Goal: Communication & Community: Answer question/provide support

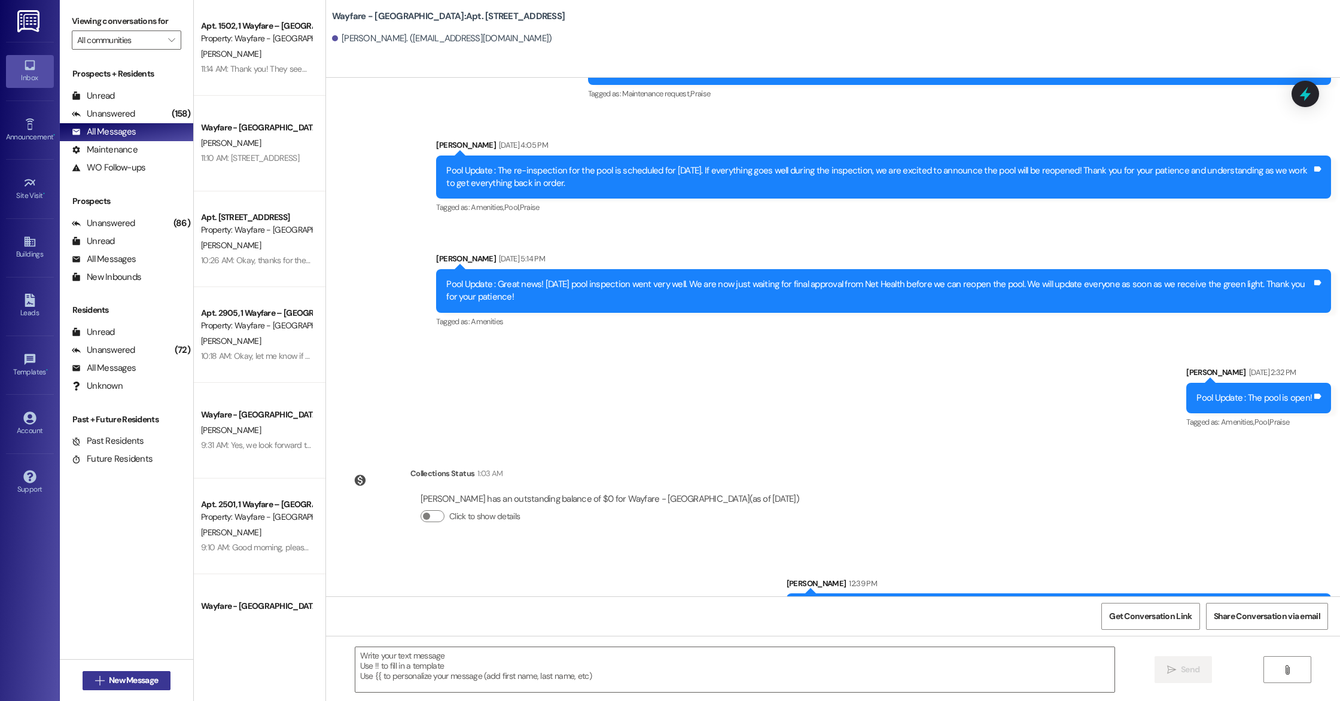
click at [145, 685] on span "New Message" at bounding box center [133, 680] width 49 height 13
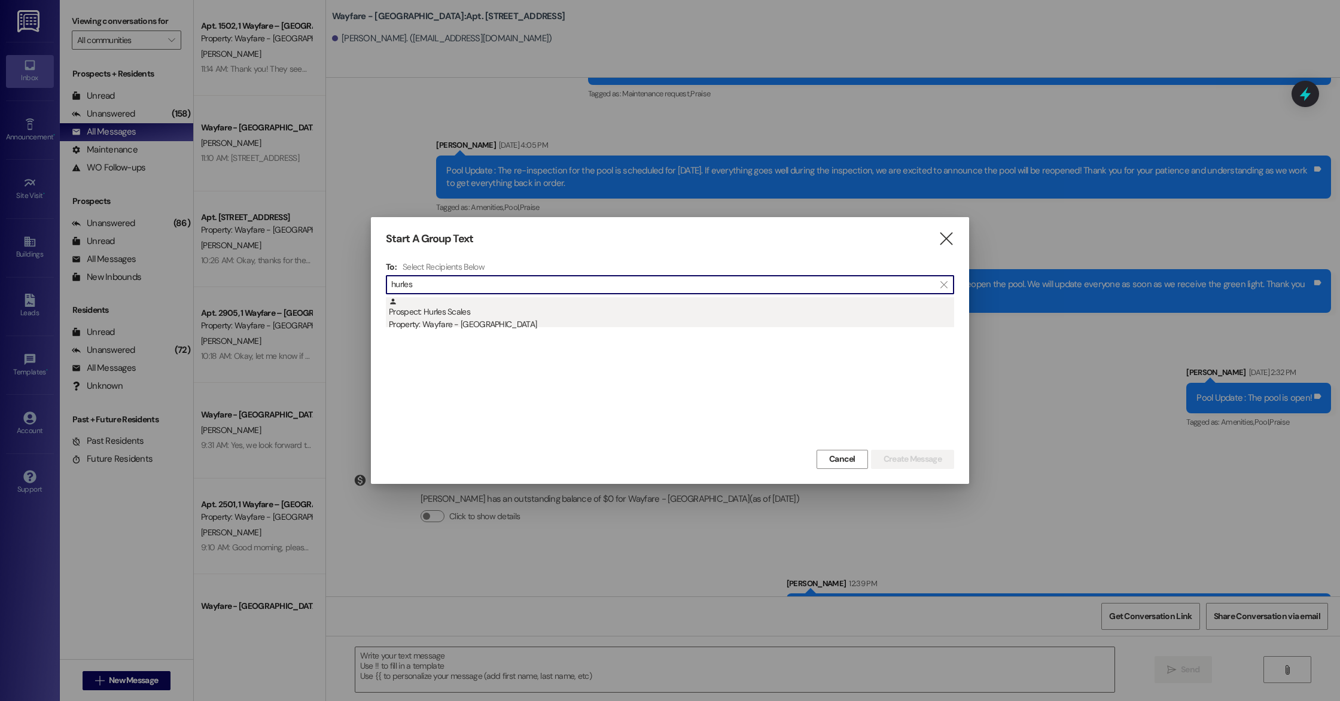
type input "hurles"
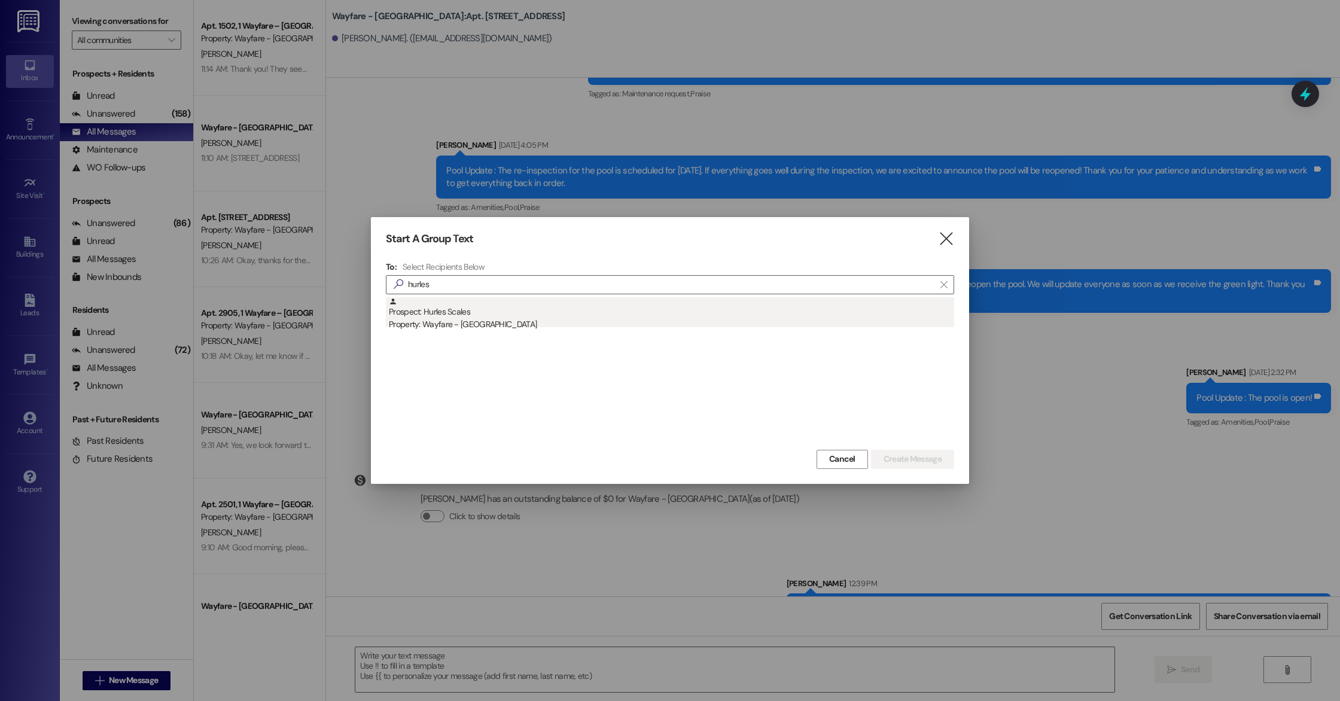
click at [554, 315] on div "Prospect: Hurles Scales Property: Wayfare - [GEOGRAPHIC_DATA]" at bounding box center [671, 314] width 565 height 34
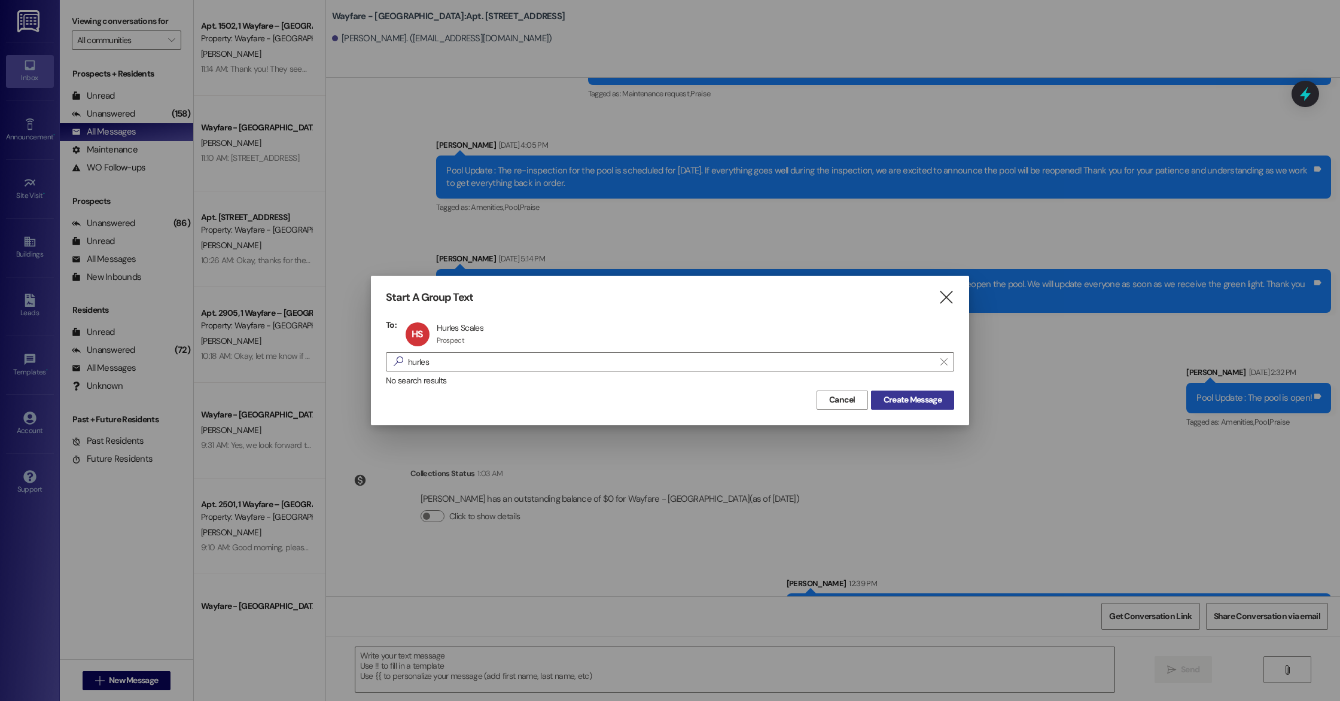
click at [919, 403] on span "Create Message" at bounding box center [912, 400] width 58 height 13
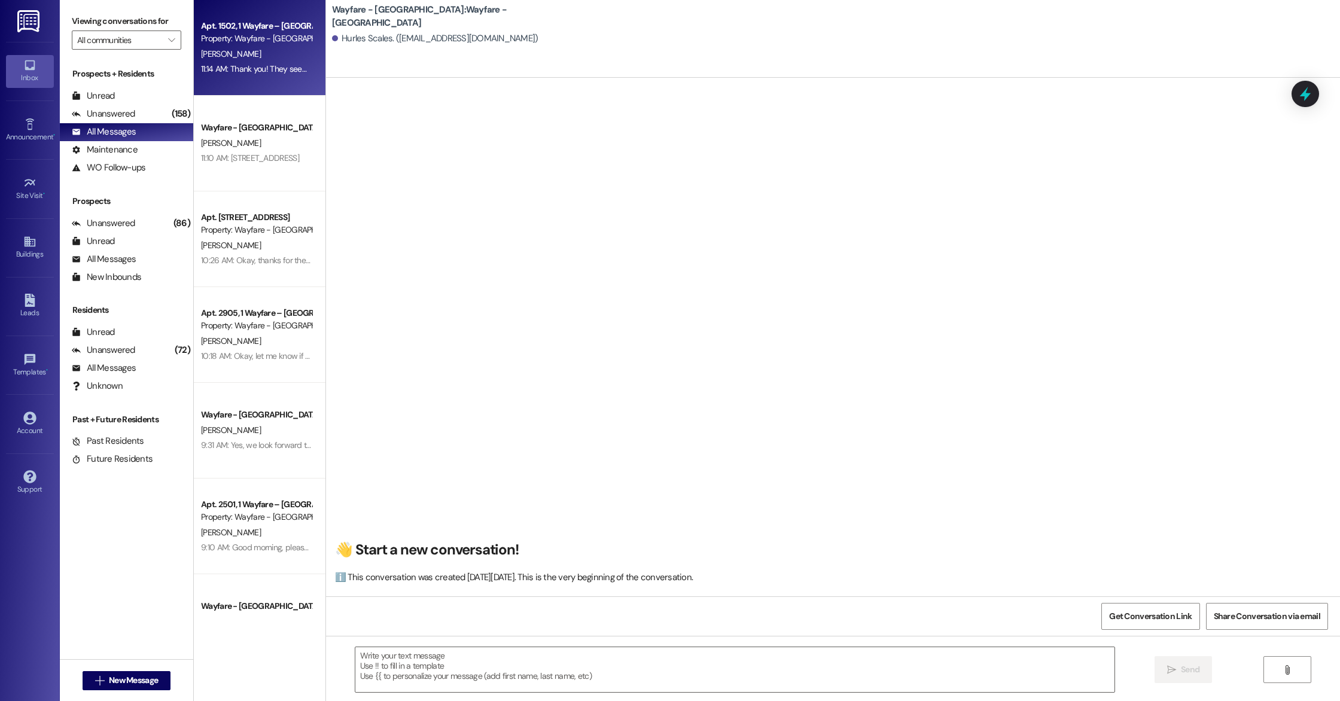
scroll to position [1, 0]
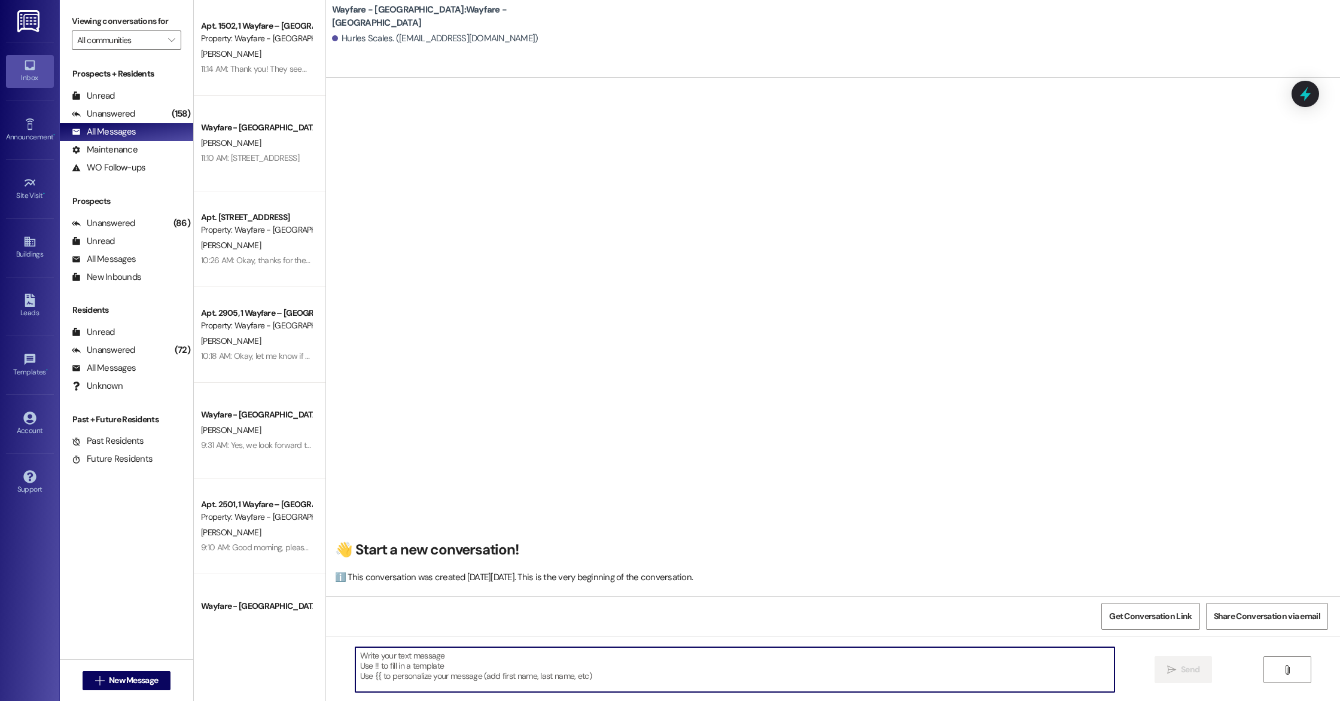
click at [454, 651] on textarea at bounding box center [734, 669] width 759 height 45
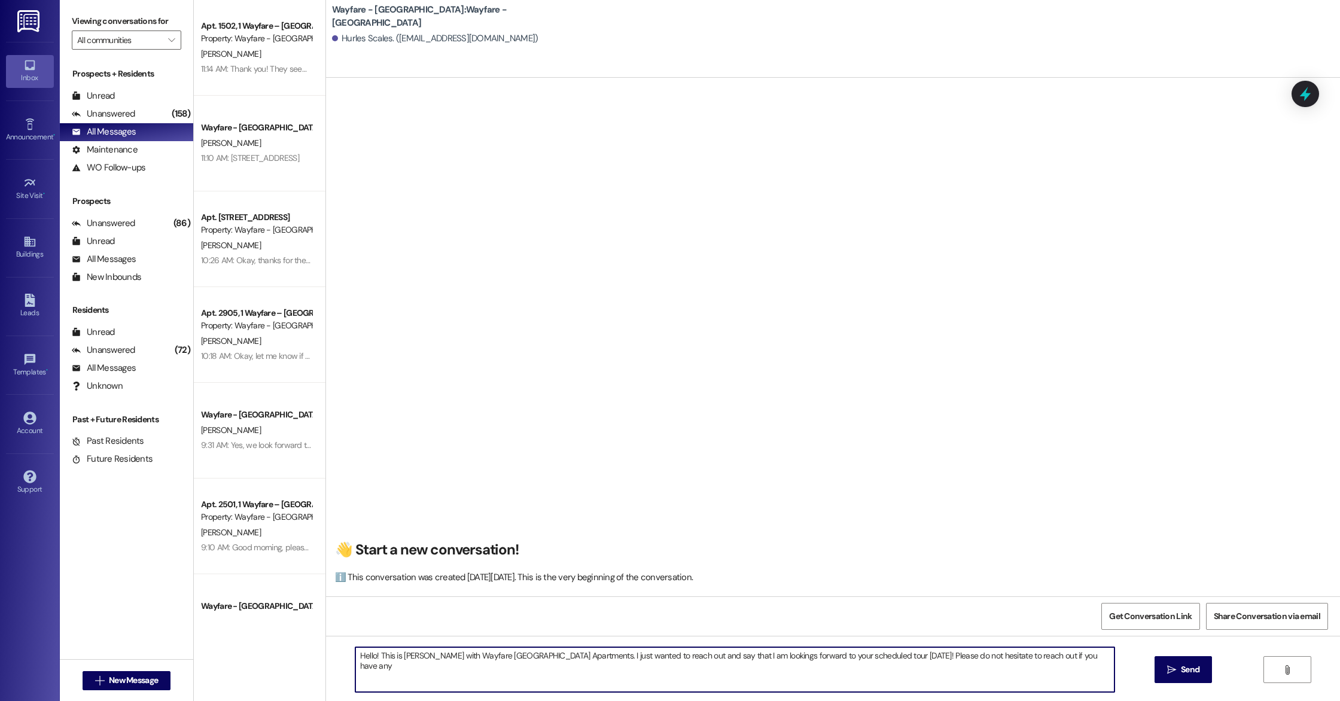
click at [1103, 654] on textarea "Hello! This is [PERSON_NAME] with Wayfare [GEOGRAPHIC_DATA] Apartments. I just …" at bounding box center [734, 669] width 759 height 45
type textarea "Hello! This is [PERSON_NAME] with Wayfare [GEOGRAPHIC_DATA] Apartments. I just …"
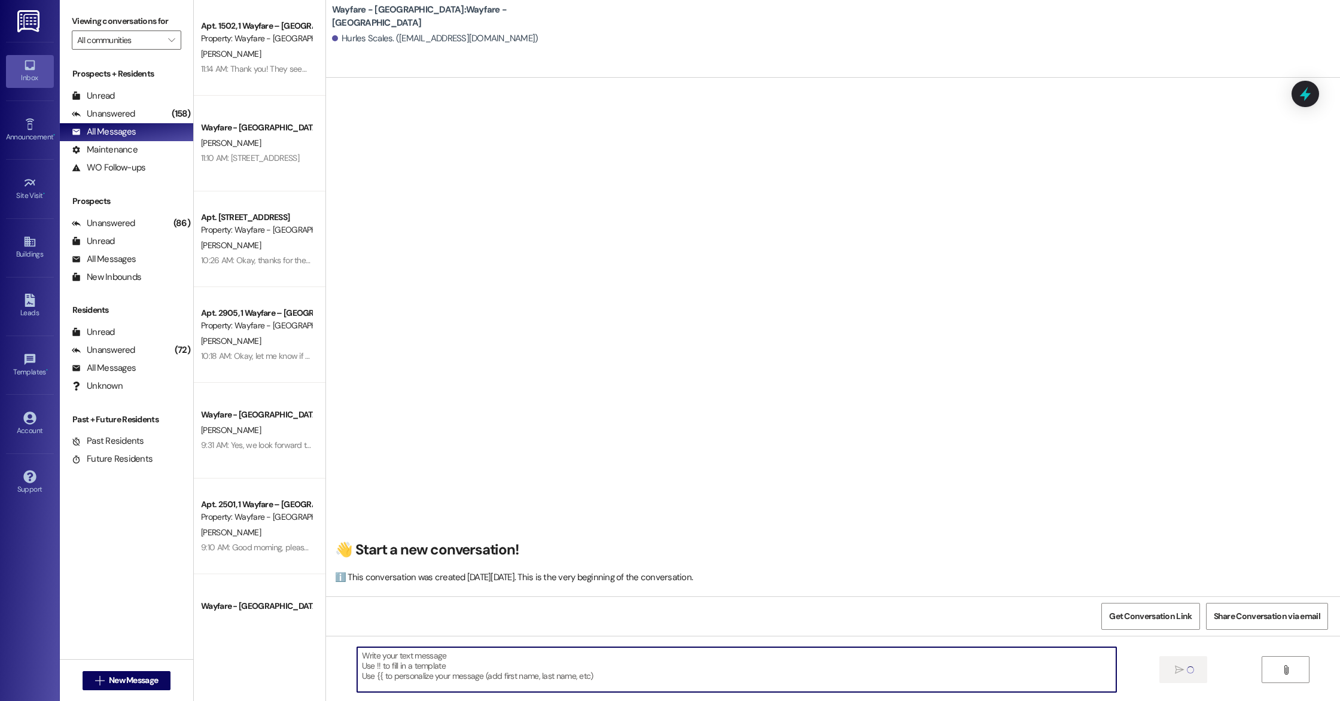
scroll to position [0, 0]
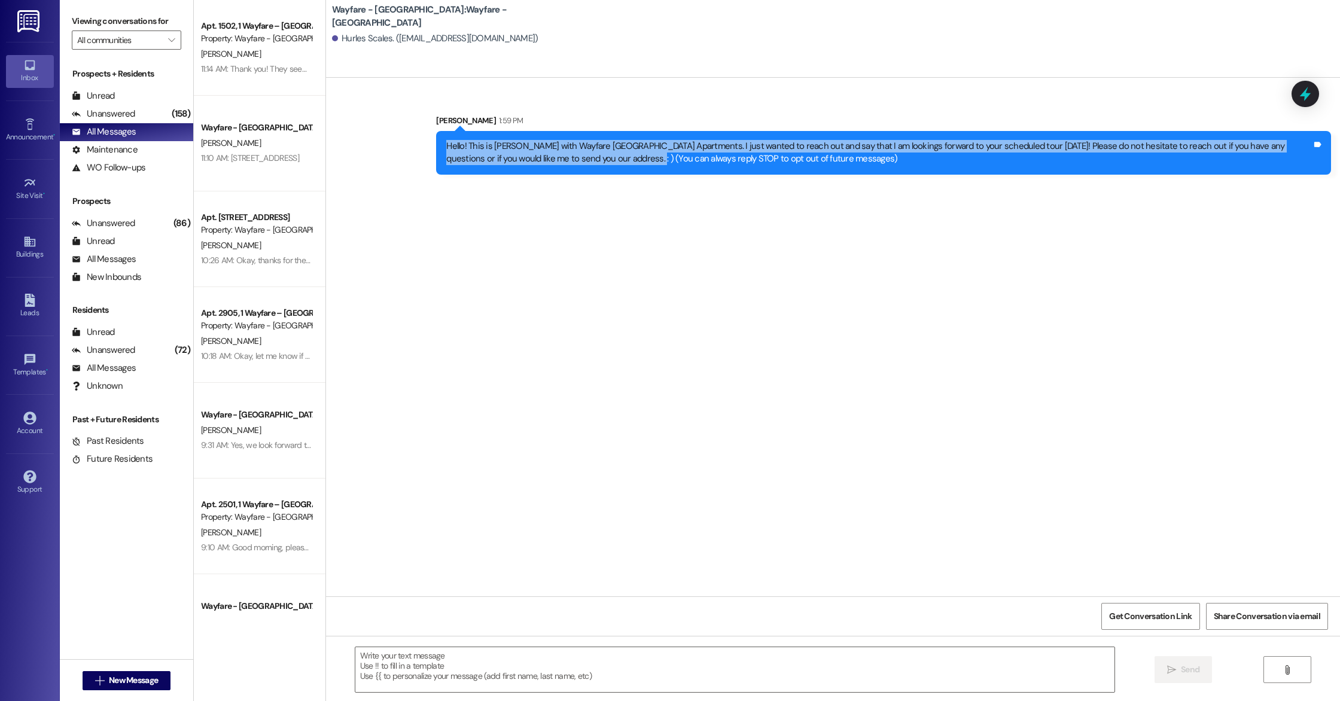
drag, startPoint x: 439, startPoint y: 142, endPoint x: 591, endPoint y: 163, distance: 153.3
click at [591, 163] on div "Hello! This is [PERSON_NAME] with Wayfare [GEOGRAPHIC_DATA] Apartments. I just …" at bounding box center [878, 153] width 865 height 26
copy div "Hello! This is [PERSON_NAME] with Wayfare [GEOGRAPHIC_DATA] Apartments. I just …"
click at [137, 684] on span "New Message" at bounding box center [133, 680] width 49 height 13
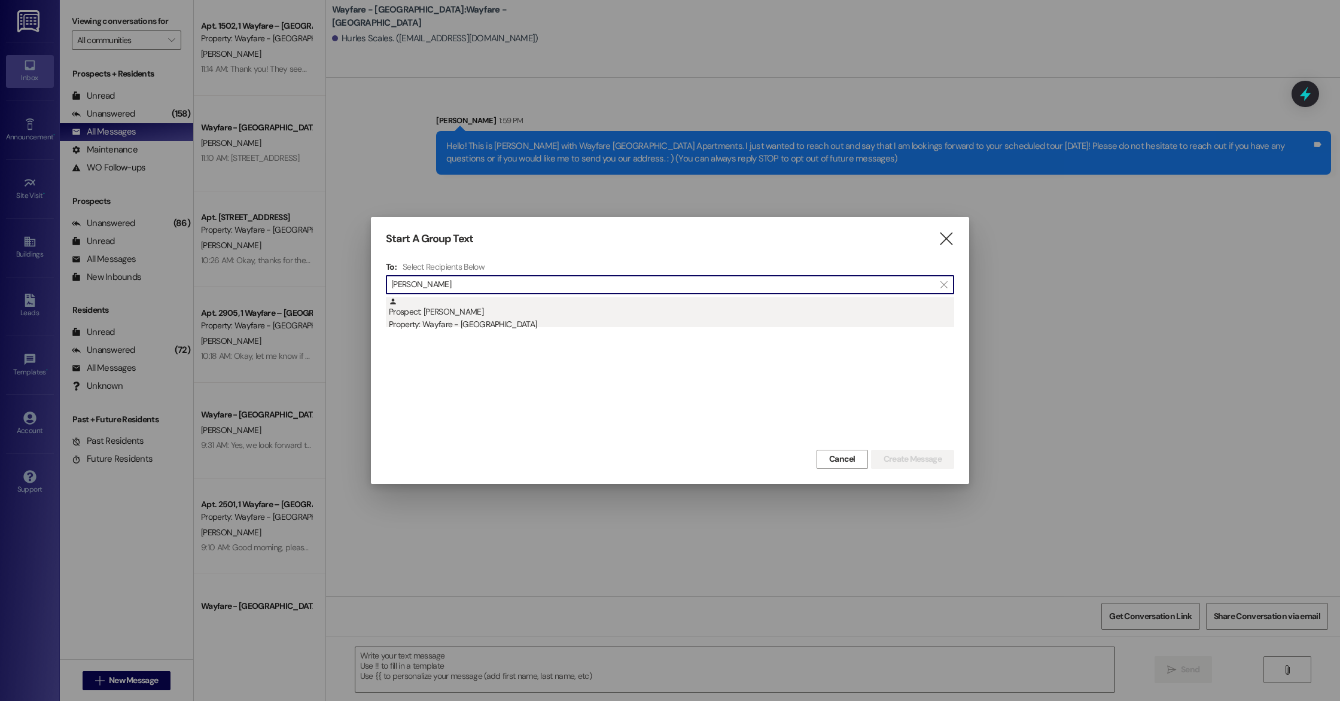
type input "[PERSON_NAME]"
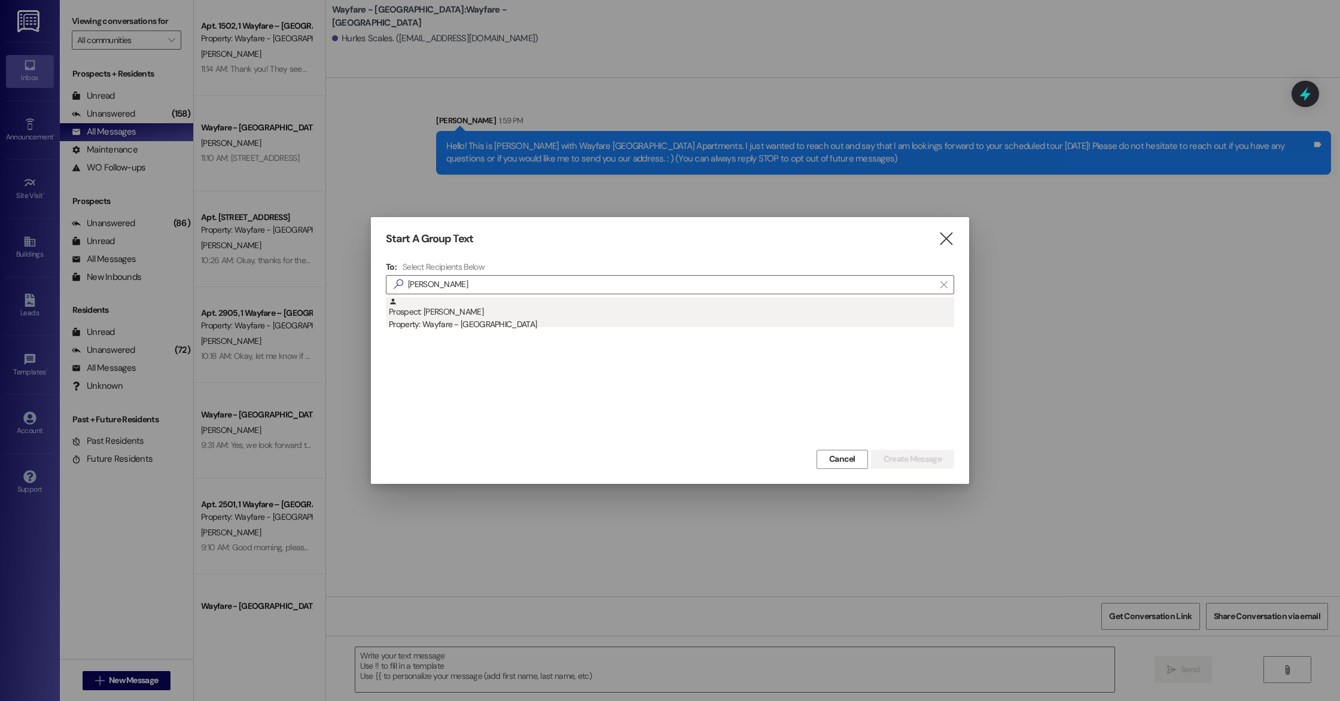
click at [476, 312] on div "Prospect: [PERSON_NAME] Property: Wayfare - [GEOGRAPHIC_DATA]" at bounding box center [671, 314] width 565 height 34
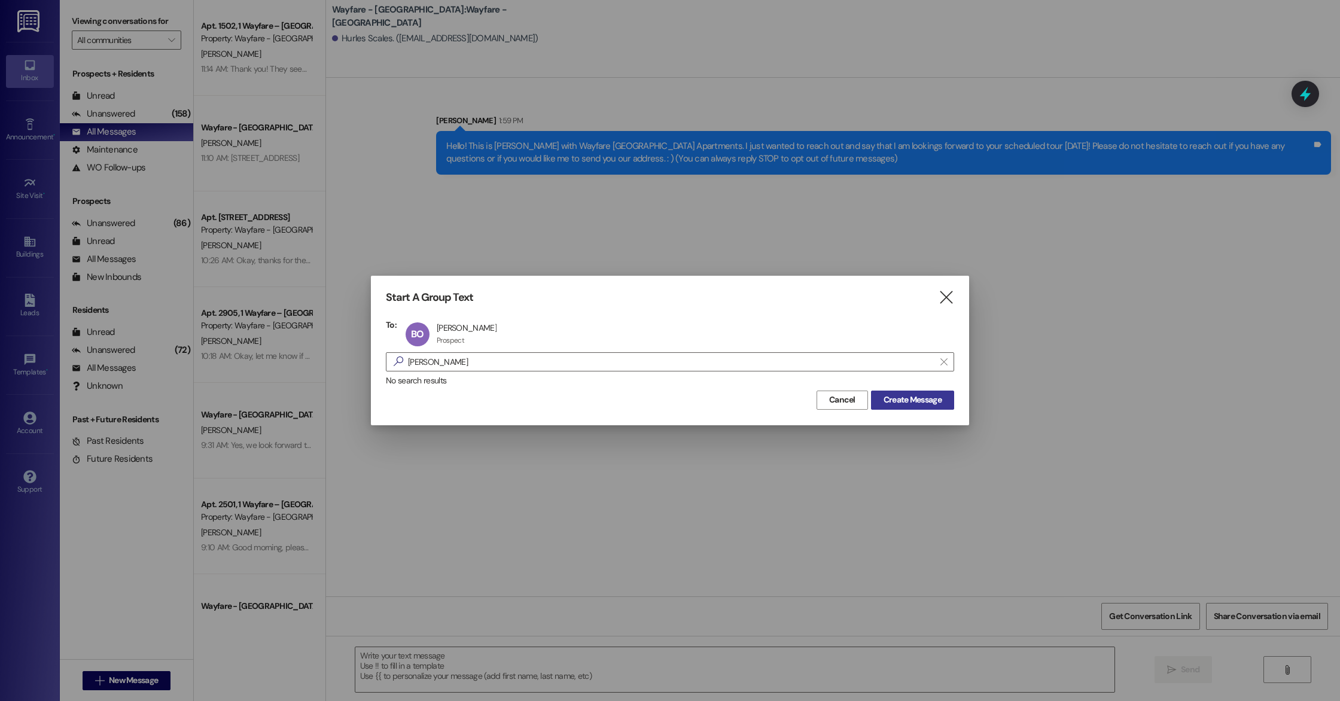
click at [928, 392] on button "Create Message" at bounding box center [912, 400] width 83 height 19
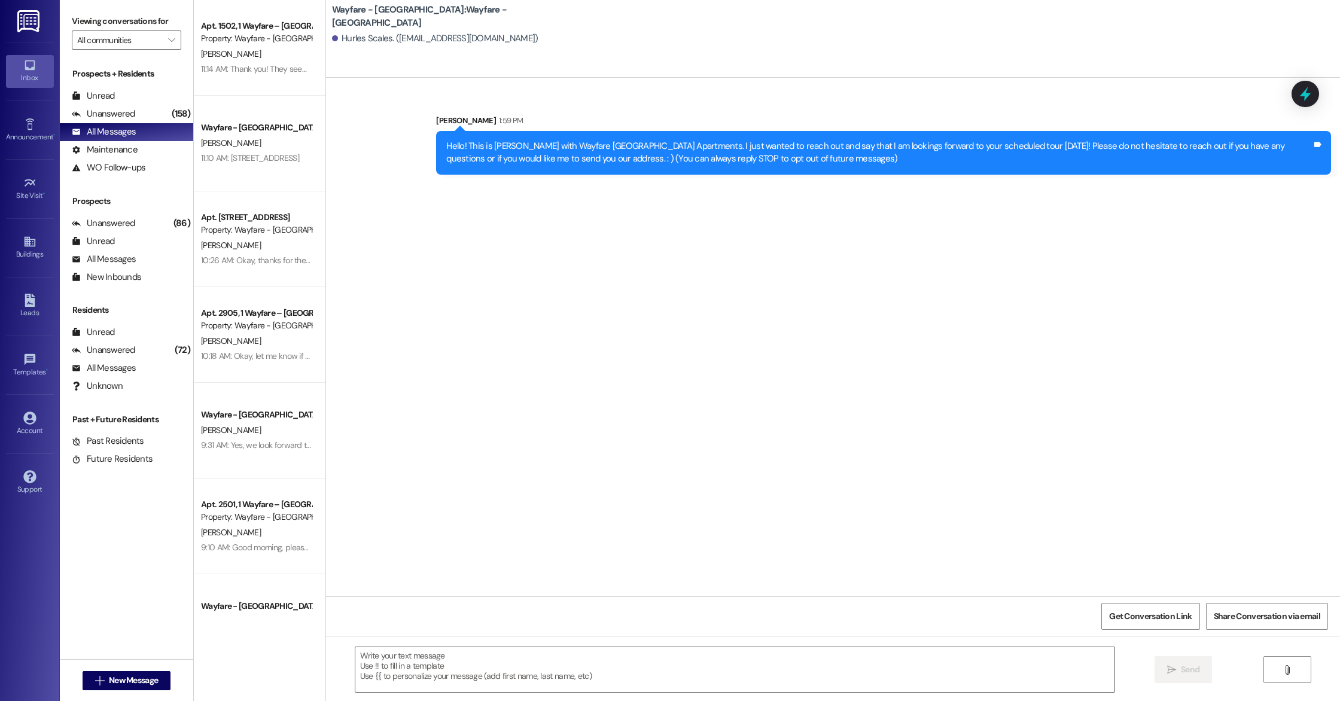
click at [871, 408] on div "Sent via SMS [PERSON_NAME] 1:59 PM Hello! This is [PERSON_NAME] with Wayfare [G…" at bounding box center [833, 337] width 1014 height 519
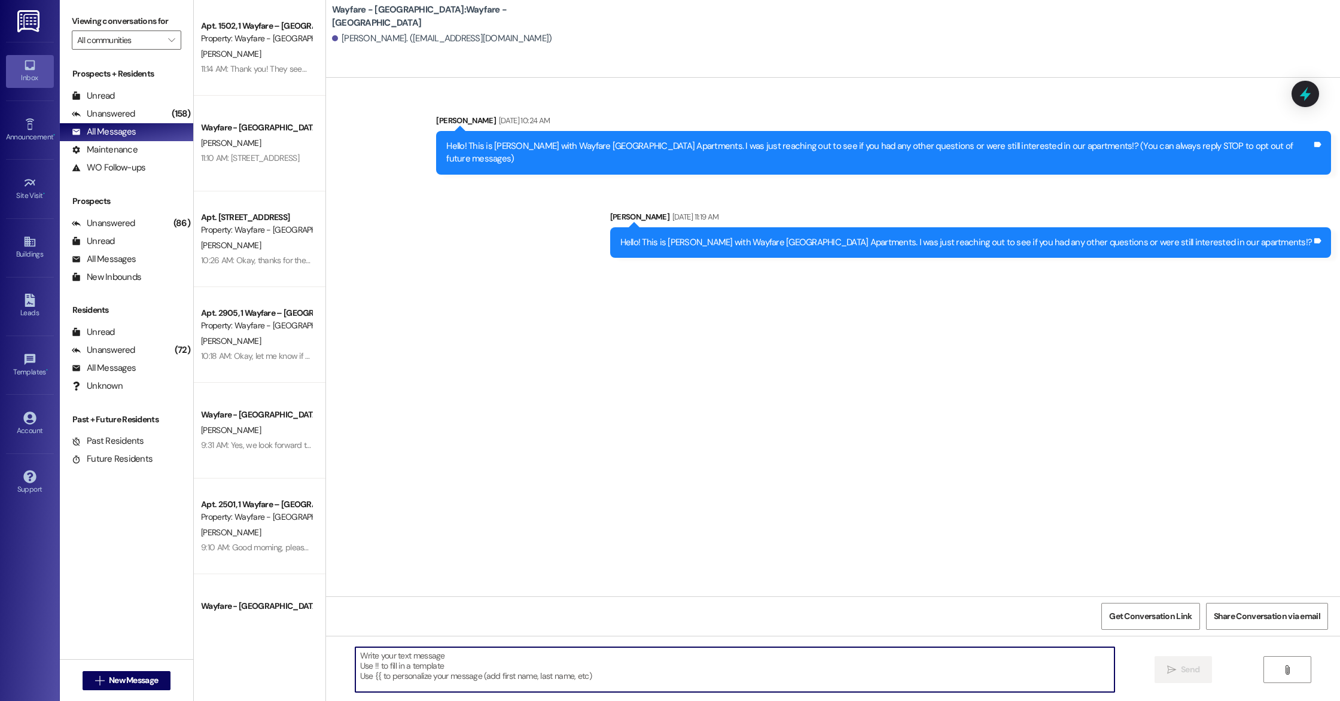
paste textarea "Hello! This is [PERSON_NAME] with Wayfare [GEOGRAPHIC_DATA] Apartments. I just …"
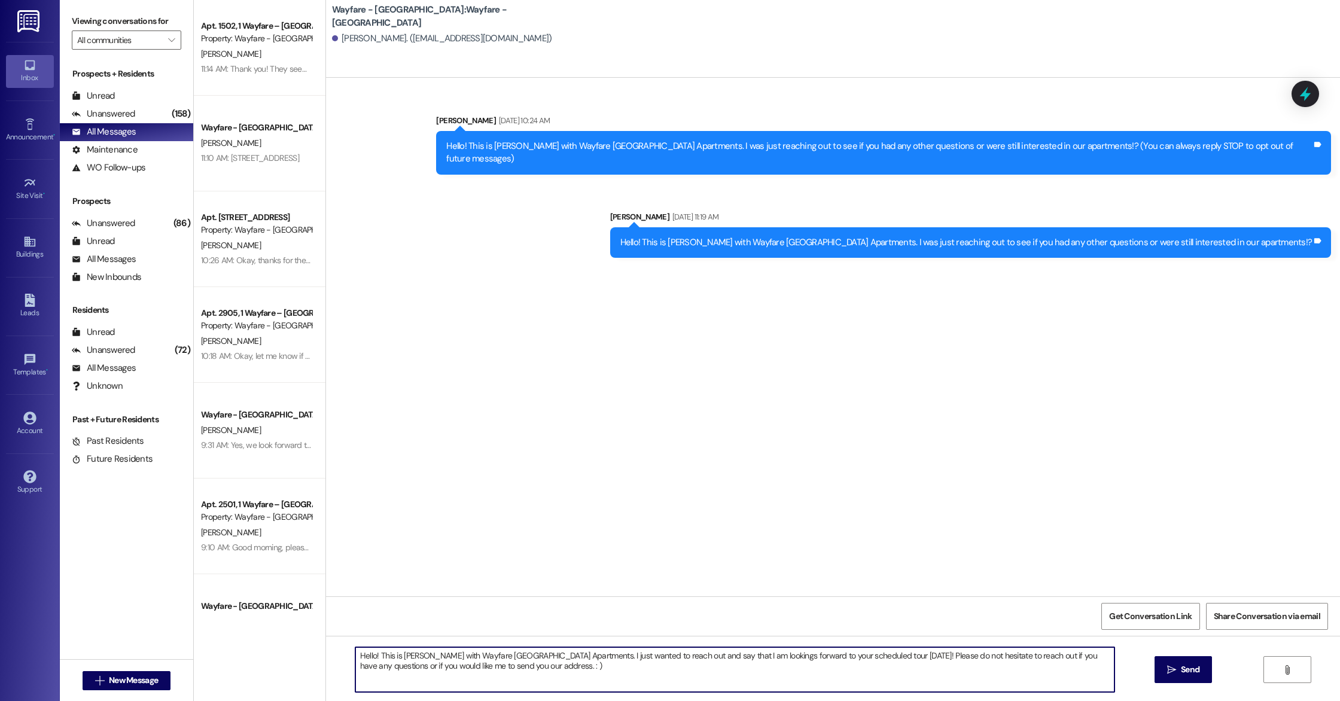
drag, startPoint x: 911, startPoint y: 657, endPoint x: 882, endPoint y: 658, distance: 28.7
click at [882, 658] on textarea "Hello! This is [PERSON_NAME] with Wayfare [GEOGRAPHIC_DATA] Apartments. I just …" at bounding box center [734, 669] width 759 height 45
click at [573, 669] on textarea "Hello! This is [PERSON_NAME] with Wayfare [GEOGRAPHIC_DATA] Apartments. I just …" at bounding box center [734, 669] width 759 height 45
type textarea "Hello! This is [PERSON_NAME] with Wayfare [GEOGRAPHIC_DATA] Apartments. I just …"
click at [596, 665] on textarea "Hello! This is [PERSON_NAME] with Wayfare [GEOGRAPHIC_DATA] Apartments. I just …" at bounding box center [734, 669] width 759 height 45
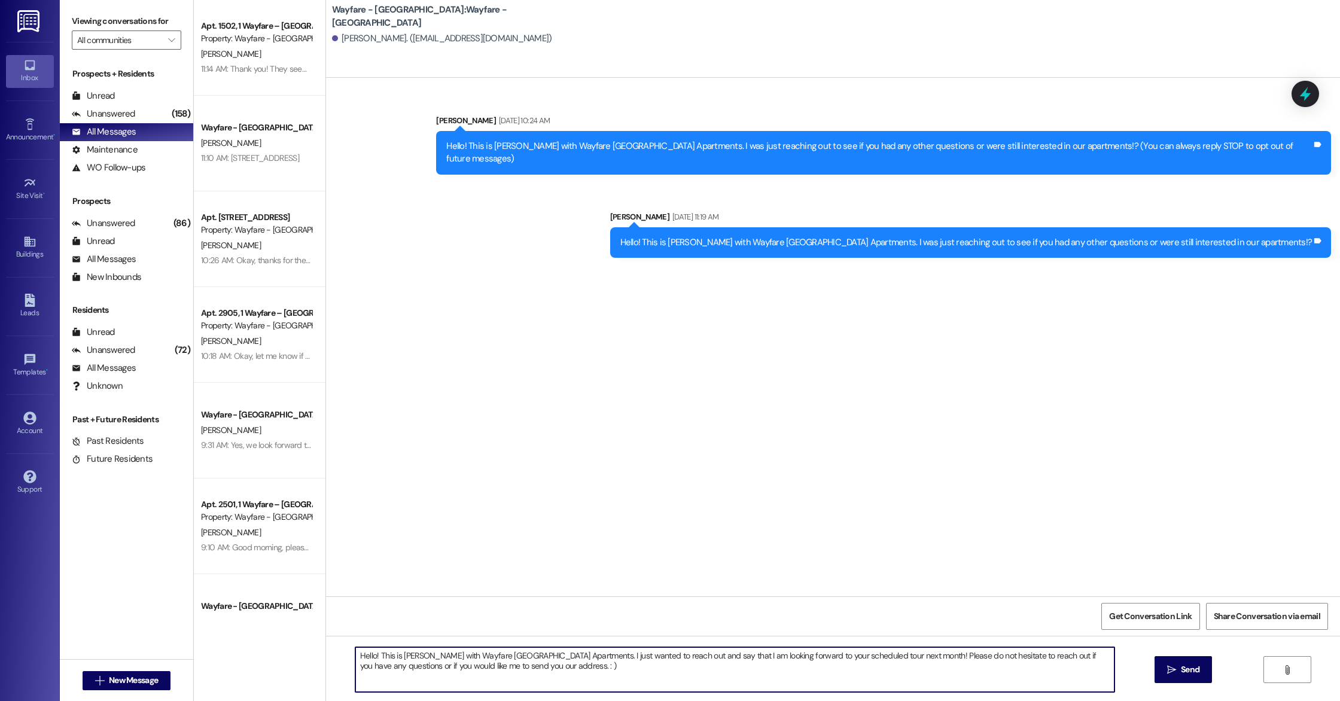
click at [530, 661] on textarea "Hello! This is [PERSON_NAME] with Wayfare [GEOGRAPHIC_DATA] Apartments. I just …" at bounding box center [734, 669] width 759 height 45
click at [624, 663] on textarea "Hello! This is [PERSON_NAME] with Wayfare [GEOGRAPHIC_DATA] Apartments. I just …" at bounding box center [734, 669] width 759 height 45
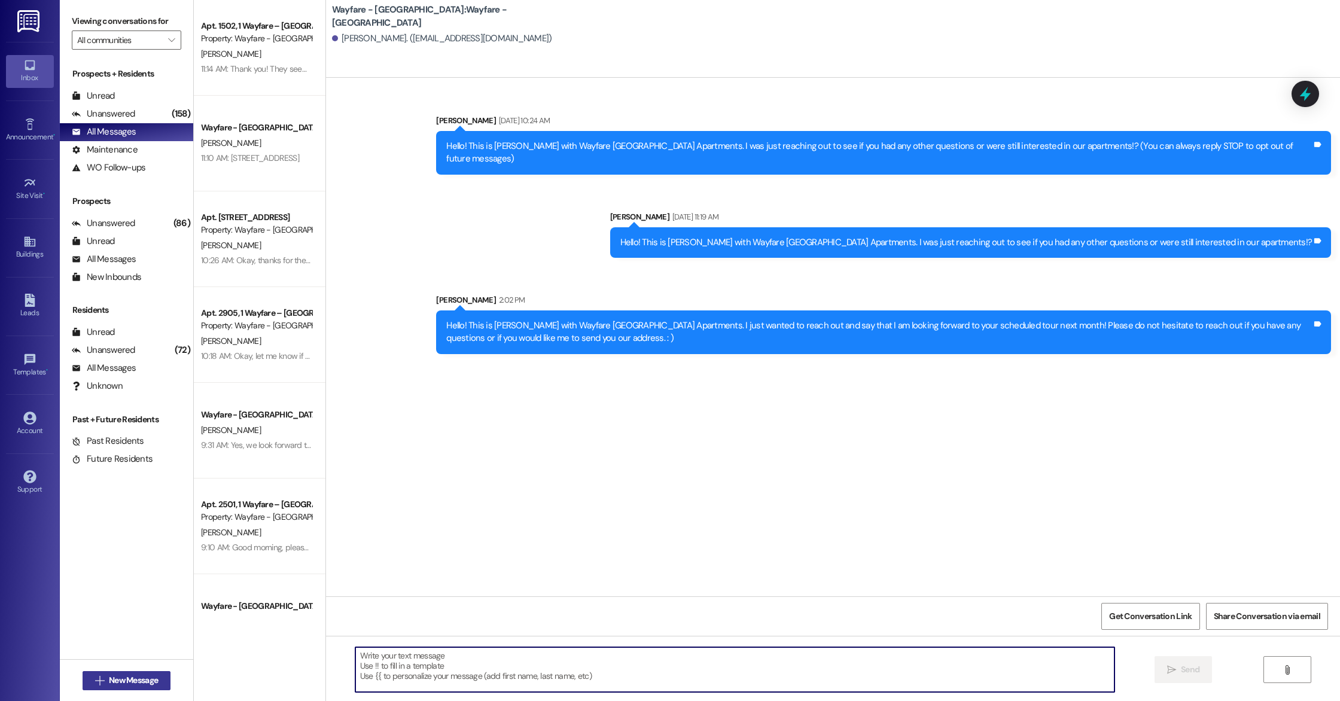
click at [140, 676] on span "New Message" at bounding box center [133, 680] width 49 height 13
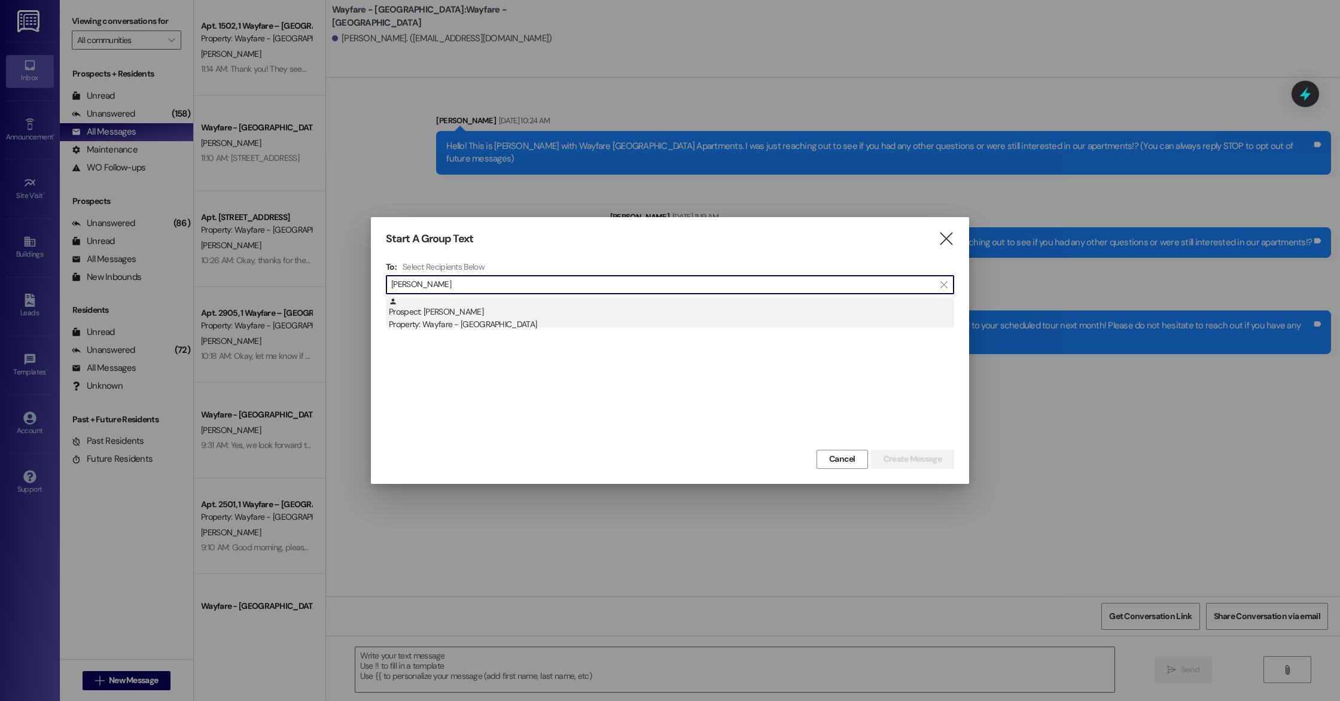
type input "[PERSON_NAME]"
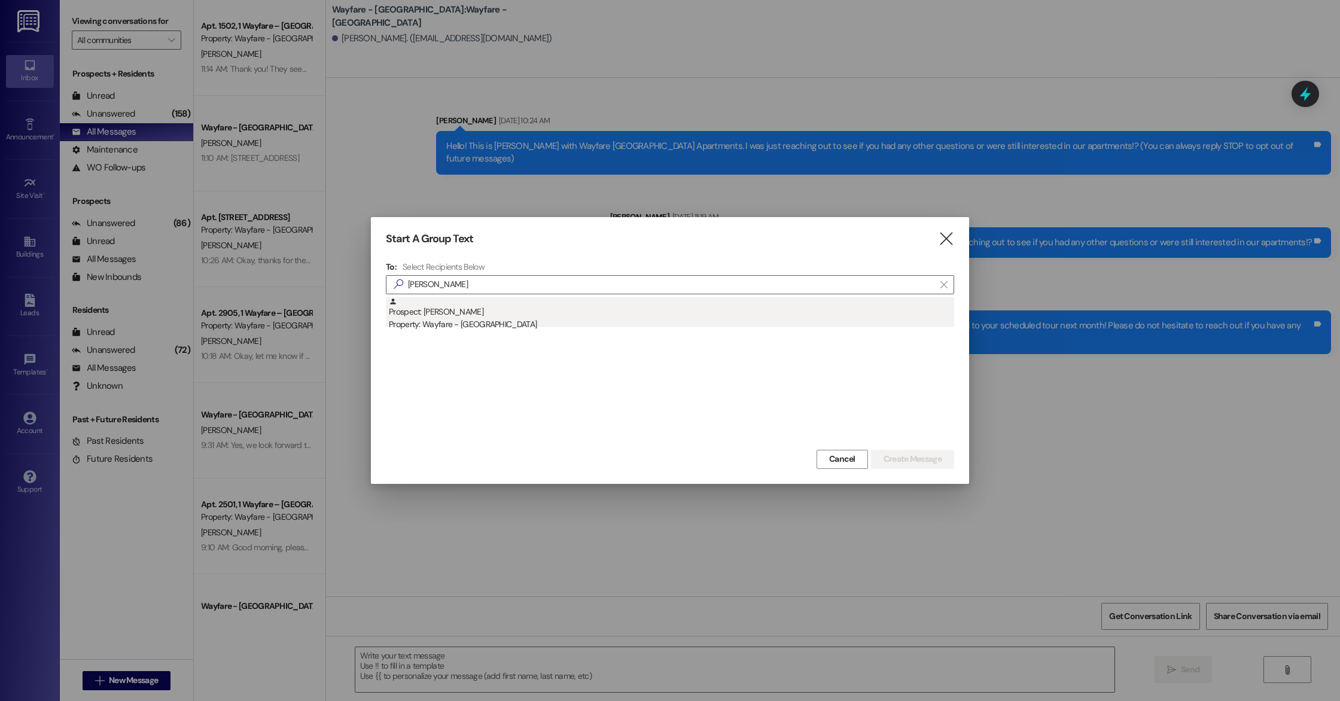
click at [487, 316] on div "Prospect: [PERSON_NAME] Property: Wayfare - [GEOGRAPHIC_DATA]" at bounding box center [671, 314] width 565 height 34
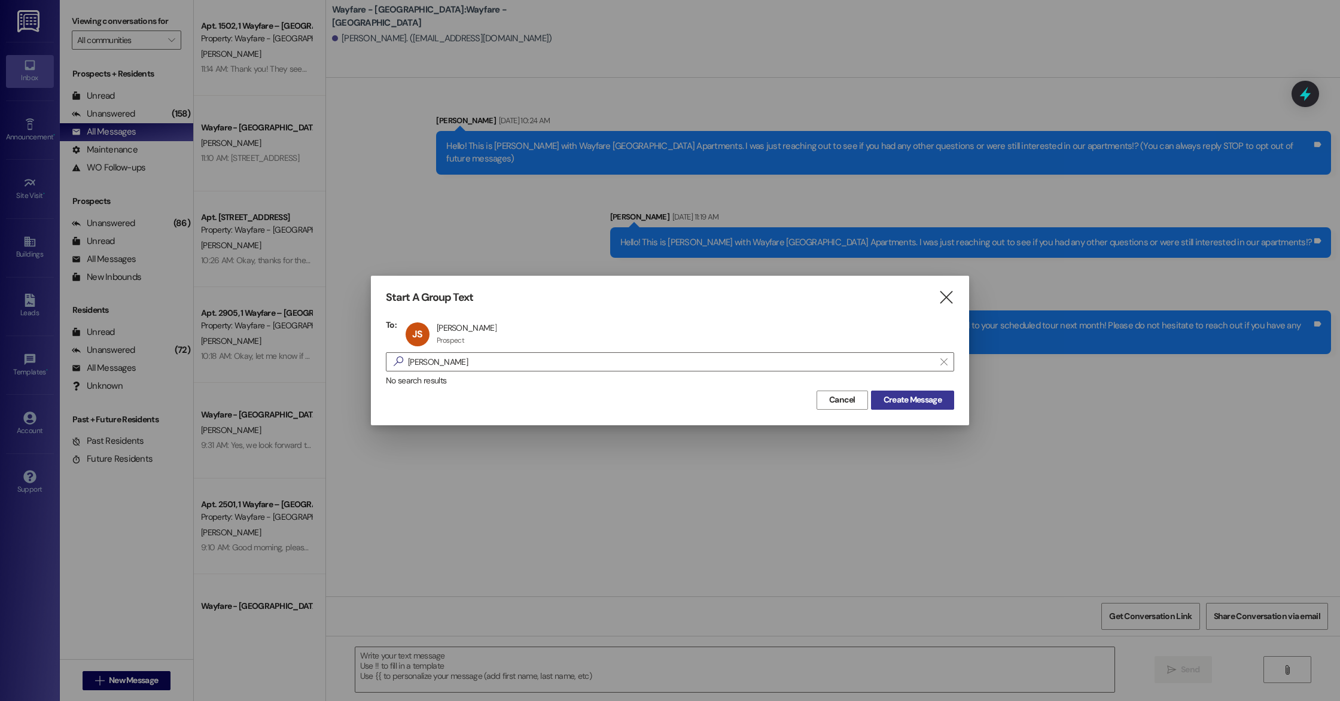
click at [895, 395] on span "Create Message" at bounding box center [912, 400] width 58 height 13
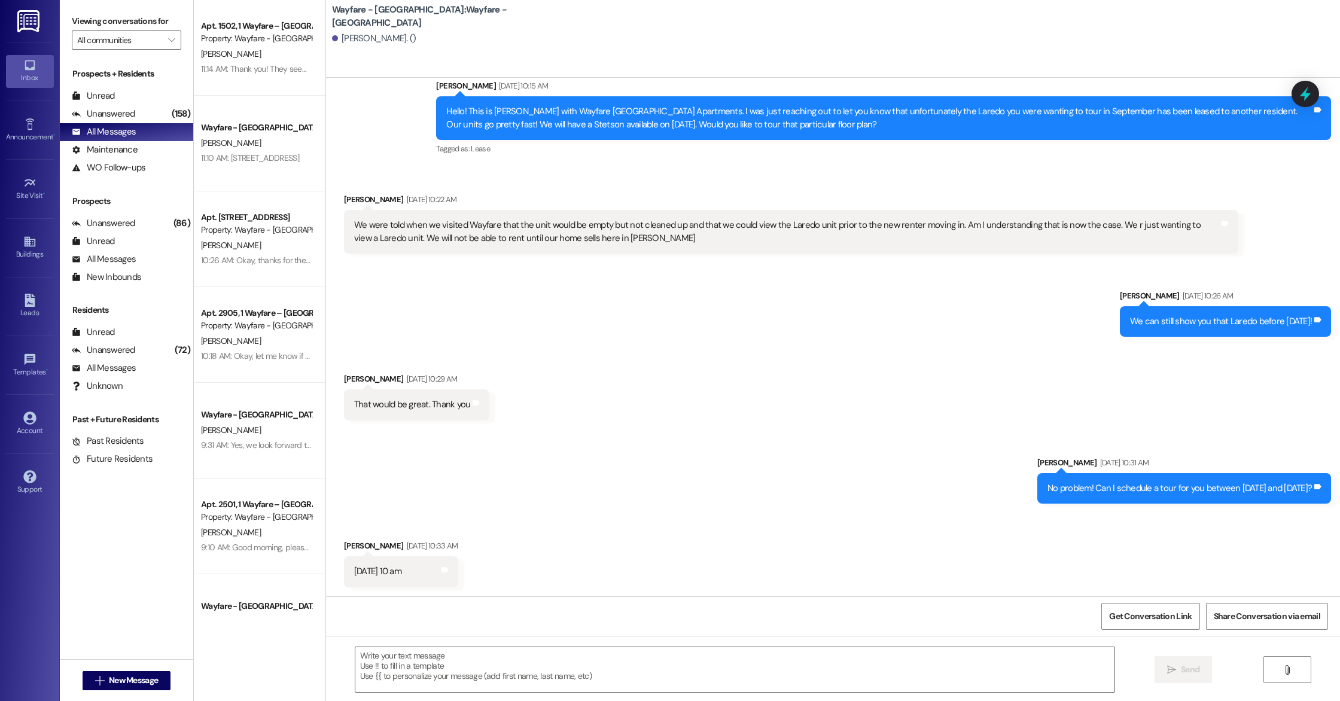
scroll to position [687, 0]
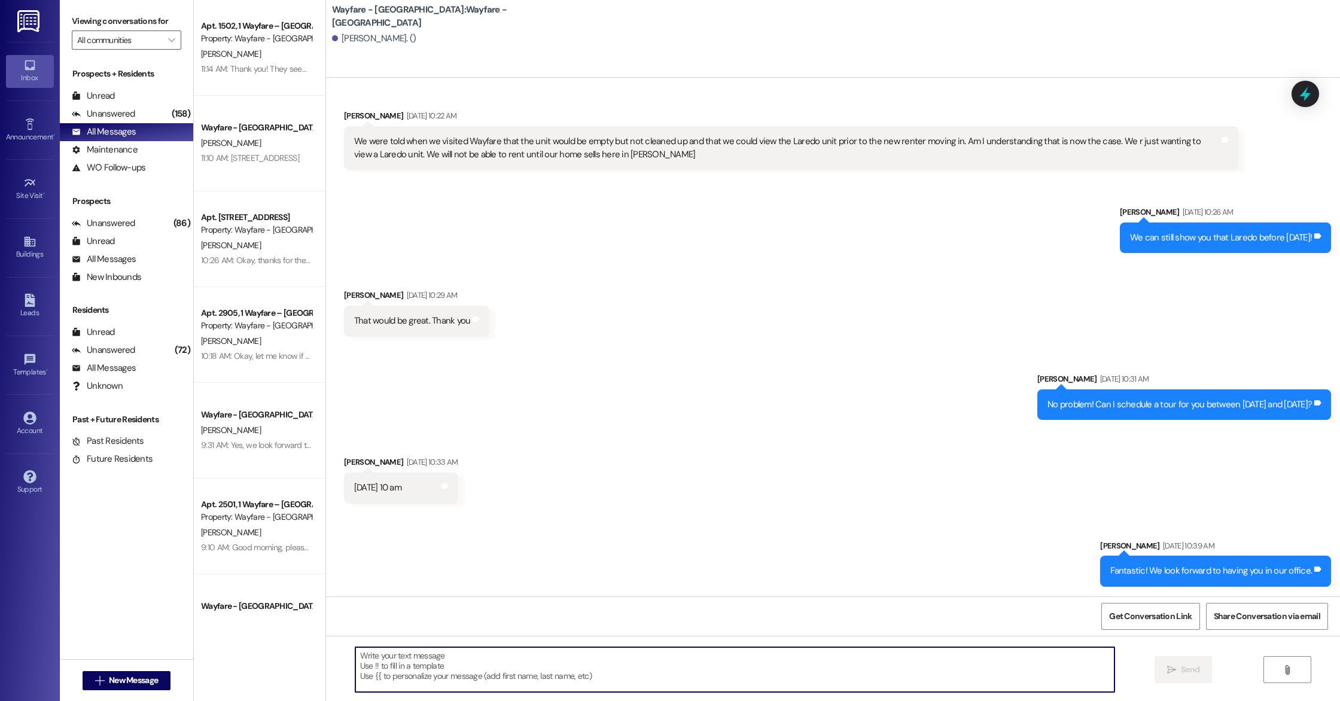
paste textarea "Hello! This is [PERSON_NAME] with Wayfare [GEOGRAPHIC_DATA] Apartments. I just …"
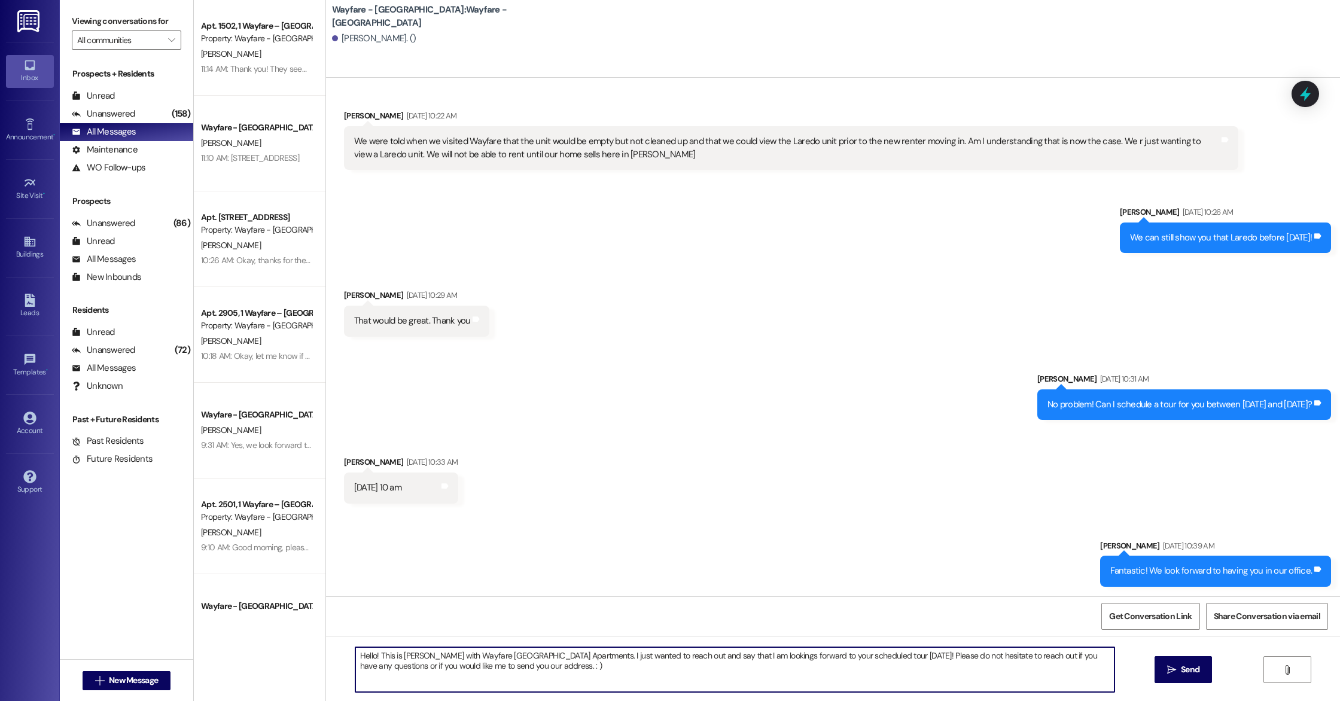
drag, startPoint x: 883, startPoint y: 658, endPoint x: 910, endPoint y: 658, distance: 27.5
click at [910, 658] on textarea "Hello! This is [PERSON_NAME] with Wayfare [GEOGRAPHIC_DATA] Apartments. I just …" at bounding box center [734, 669] width 759 height 45
type textarea "Hello! This is [PERSON_NAME] with Wayfare [GEOGRAPHIC_DATA] Apartments. I just …"
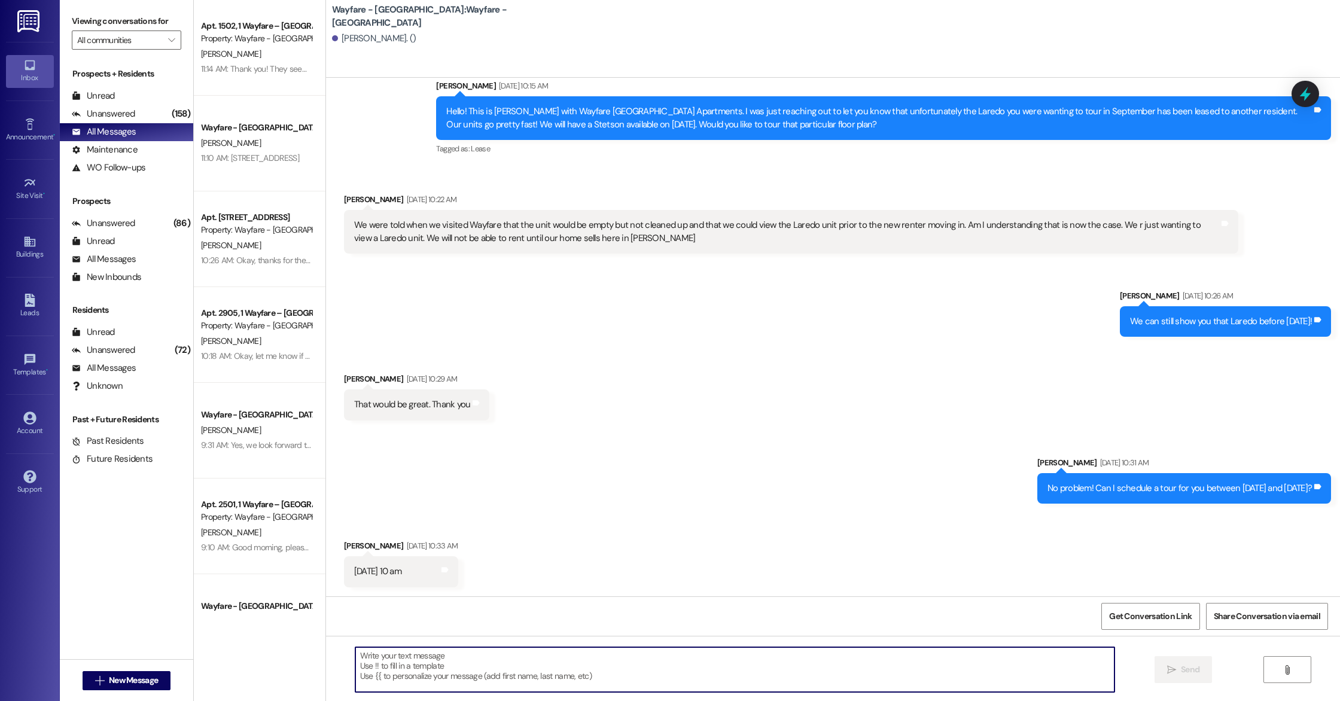
scroll to position [783, 0]
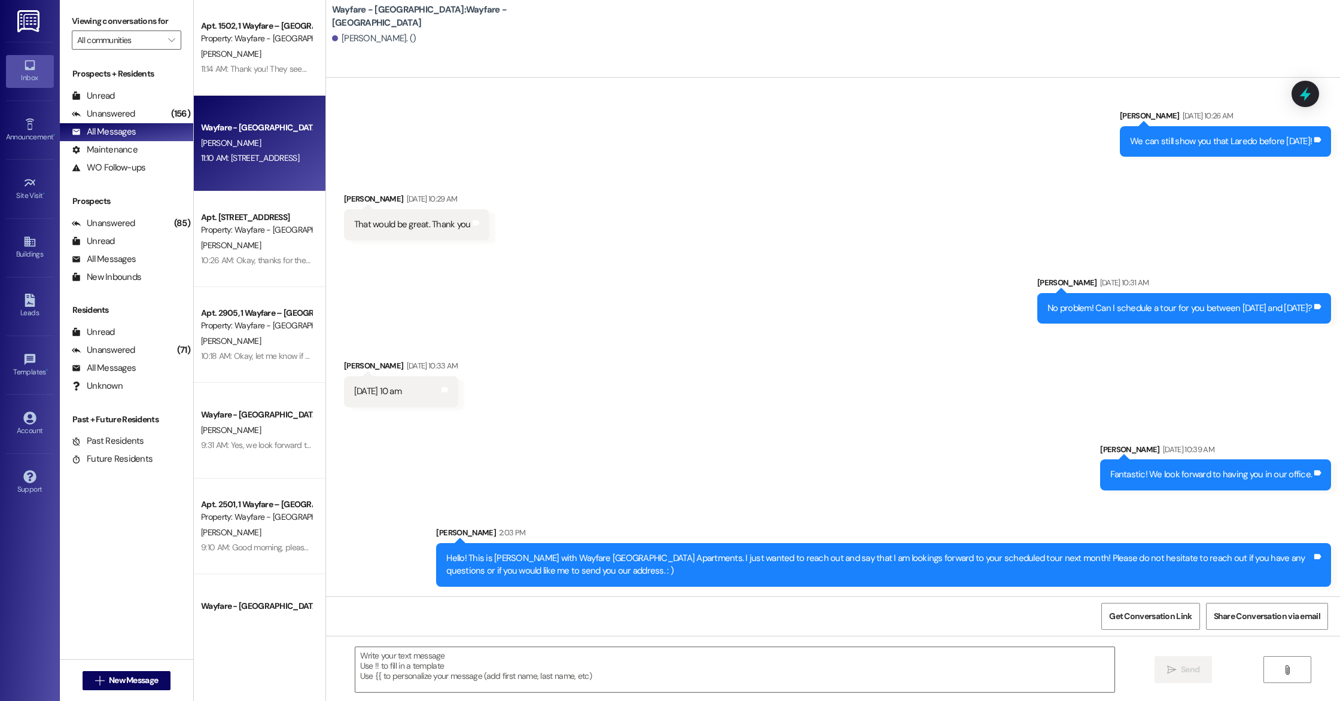
click at [272, 127] on div "Wayfare - [GEOGRAPHIC_DATA]" at bounding box center [256, 127] width 111 height 13
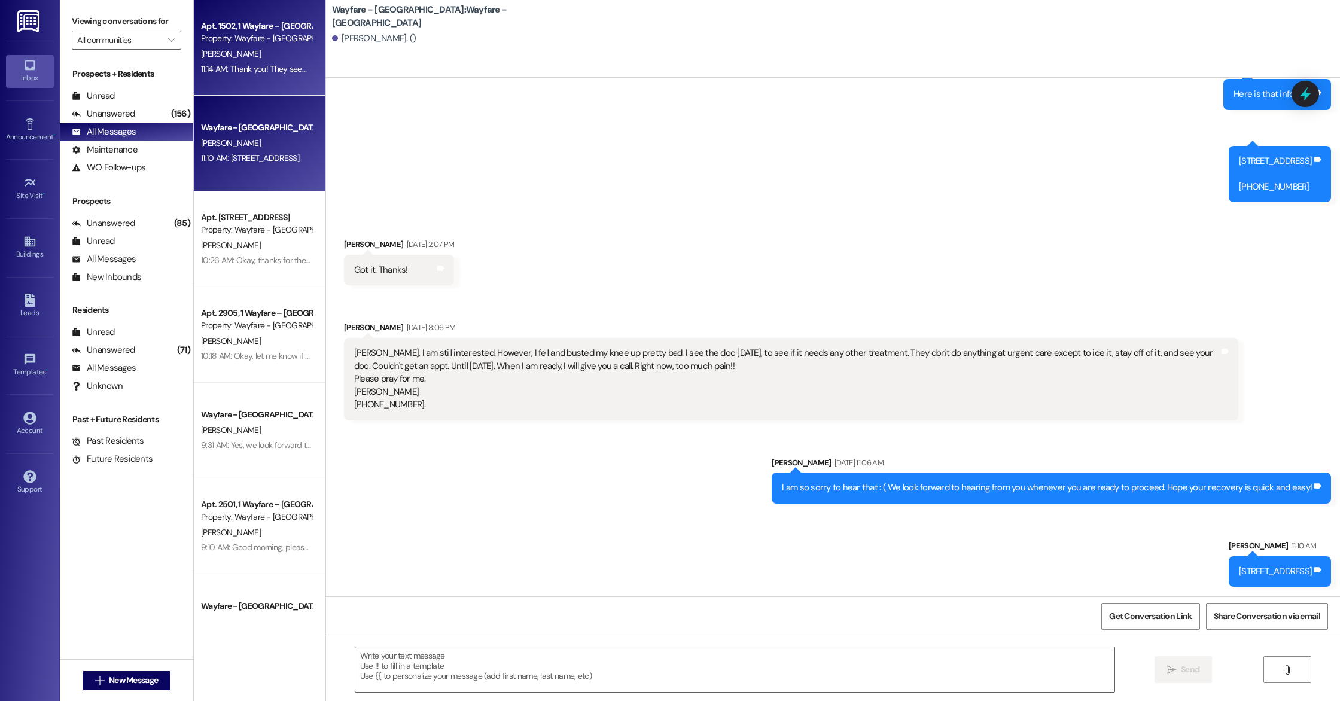
scroll to position [285, 0]
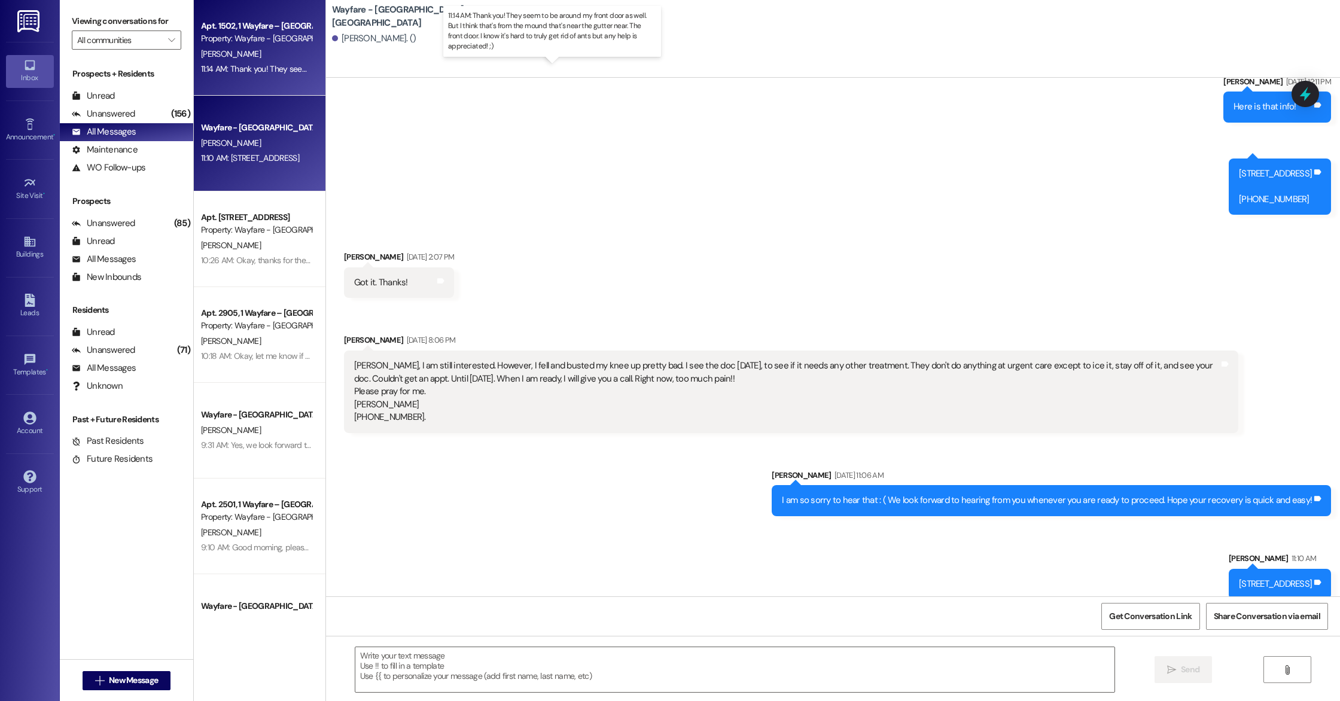
click at [269, 67] on div "11:14 AM: Thank you! They seem to be around my front door as well. But I think …" at bounding box center [563, 68] width 725 height 11
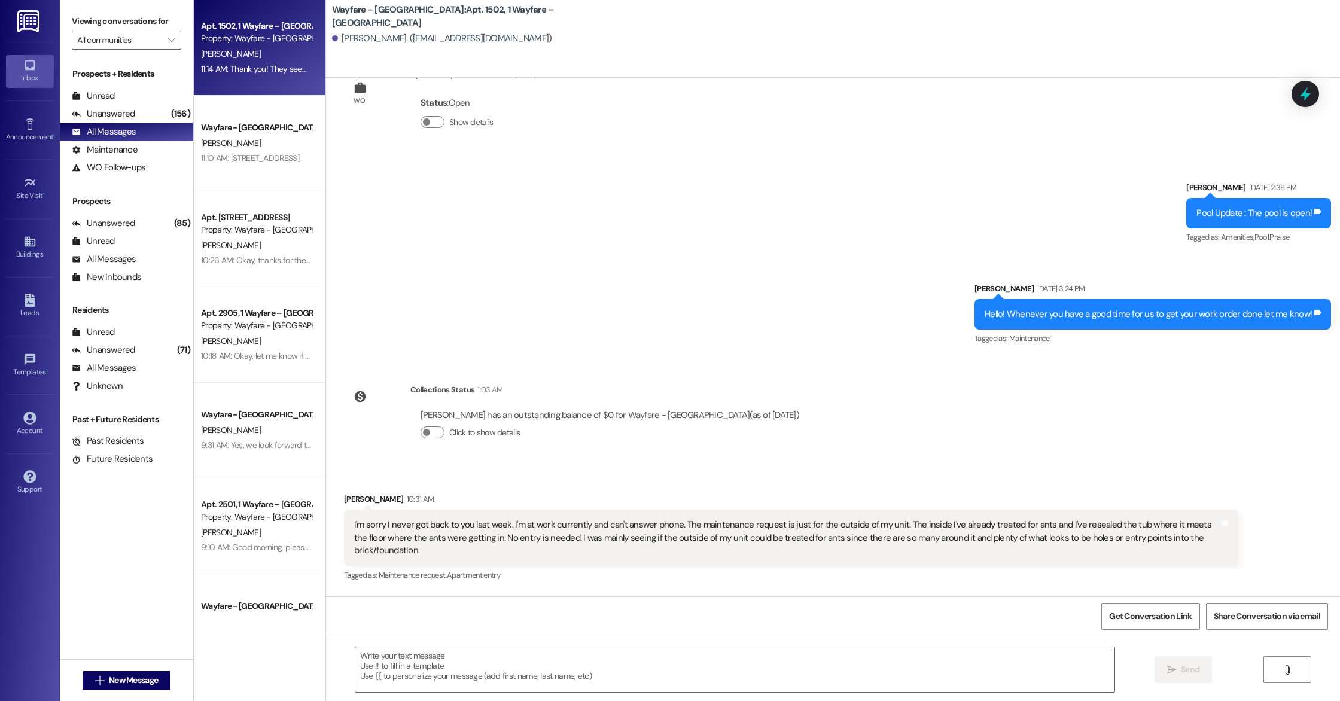
scroll to position [8925, 0]
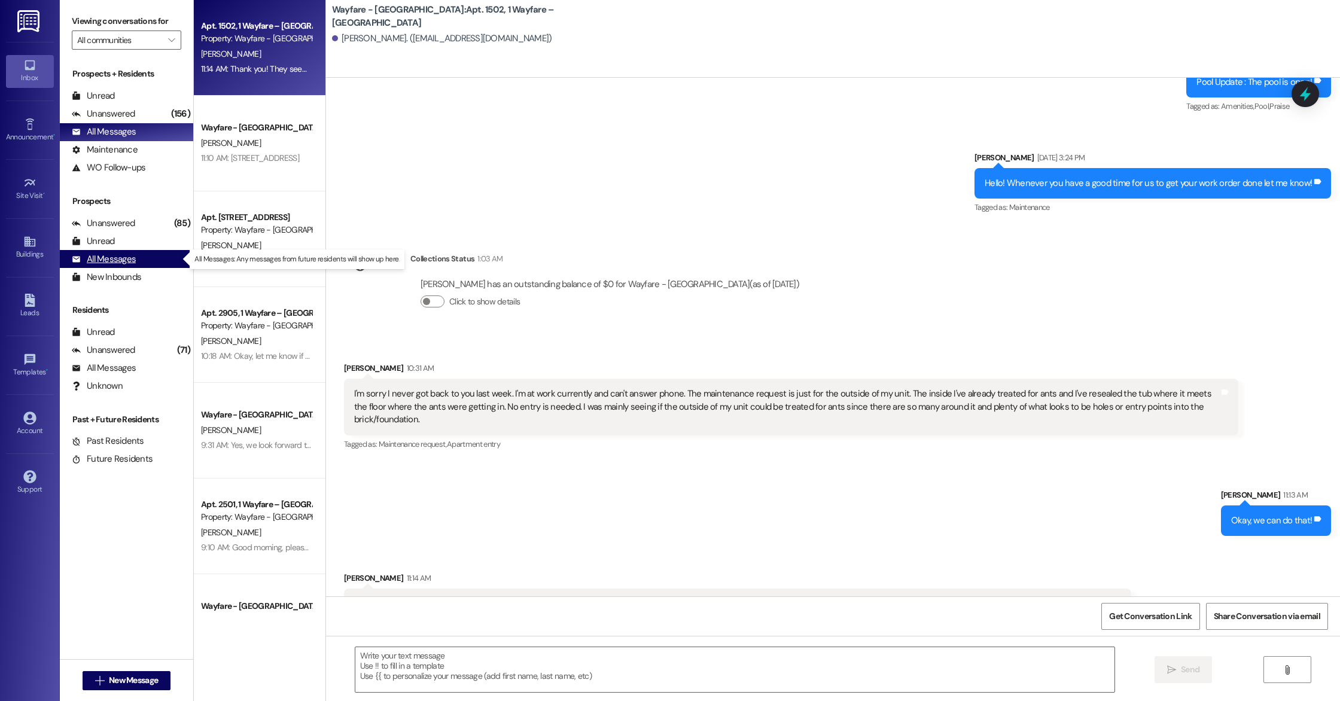
click at [100, 258] on div "All Messages" at bounding box center [104, 259] width 64 height 13
